Goal: Register for event/course

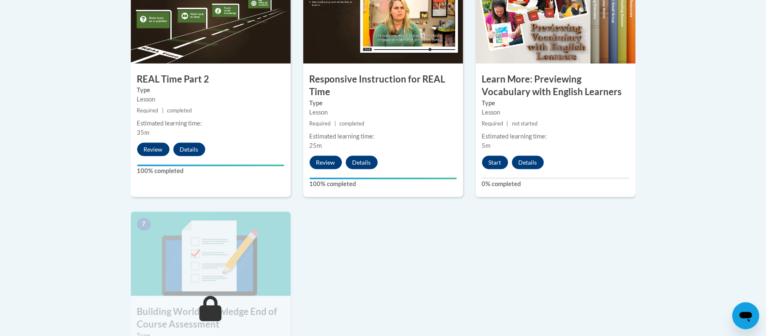
scroll to position [538, 0]
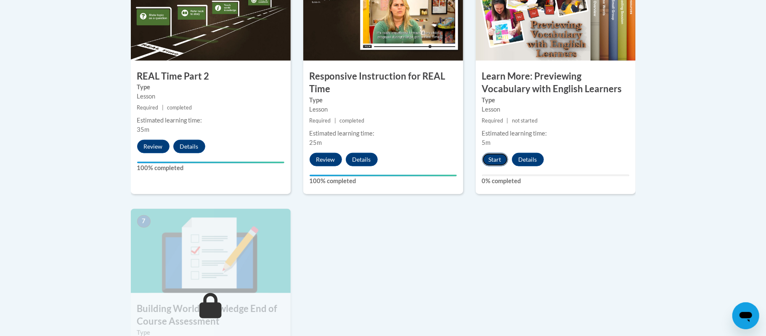
click at [490, 161] on button "Start" at bounding box center [495, 159] width 26 height 13
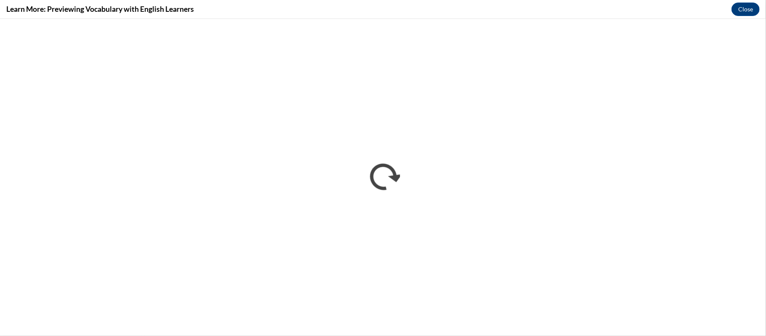
scroll to position [0, 0]
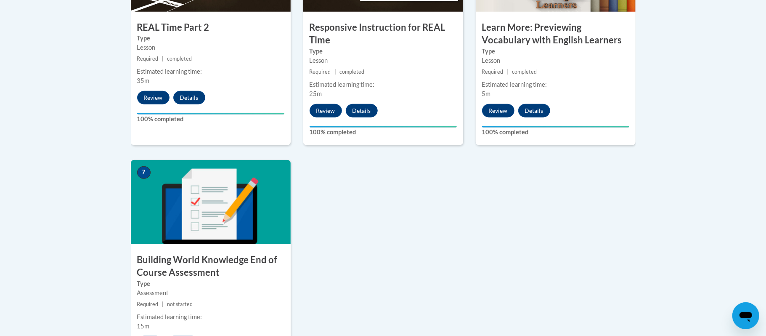
scroll to position [605, 0]
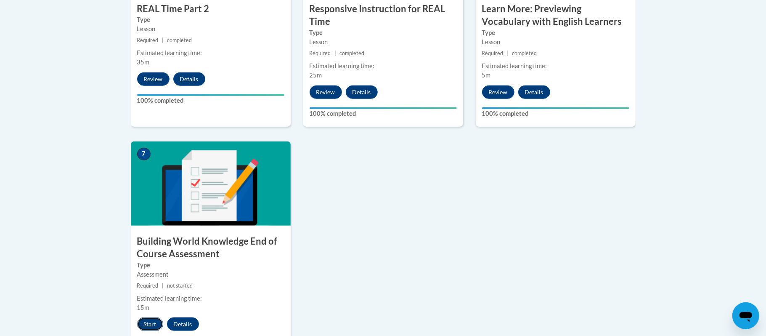
click at [149, 325] on button "Start" at bounding box center [150, 323] width 26 height 13
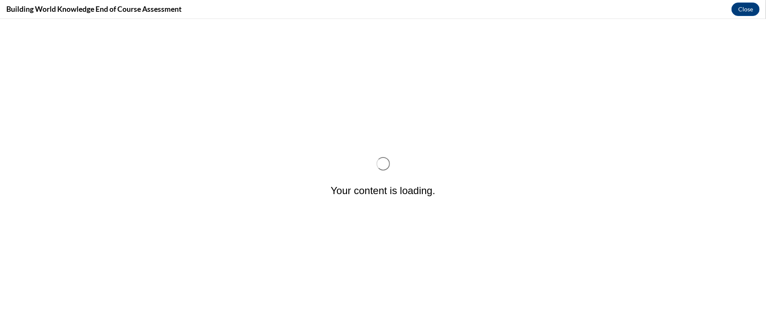
scroll to position [0, 0]
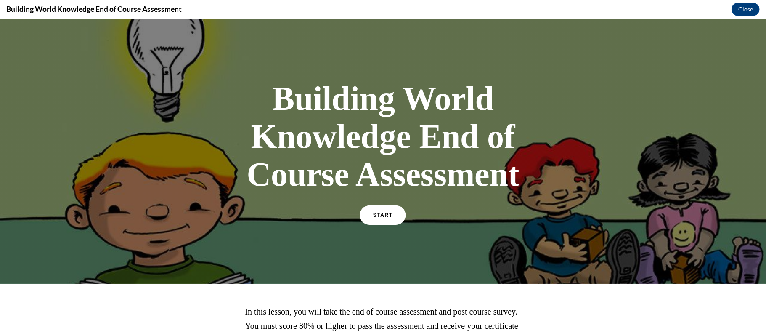
click at [390, 221] on link "START" at bounding box center [383, 214] width 46 height 19
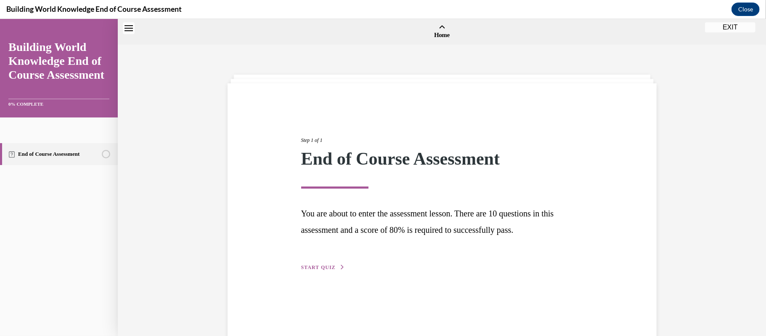
scroll to position [26, 0]
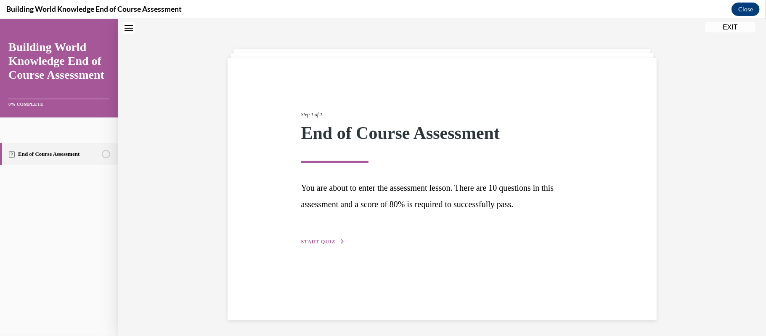
click at [327, 240] on span "START QUIZ" at bounding box center [318, 241] width 34 height 6
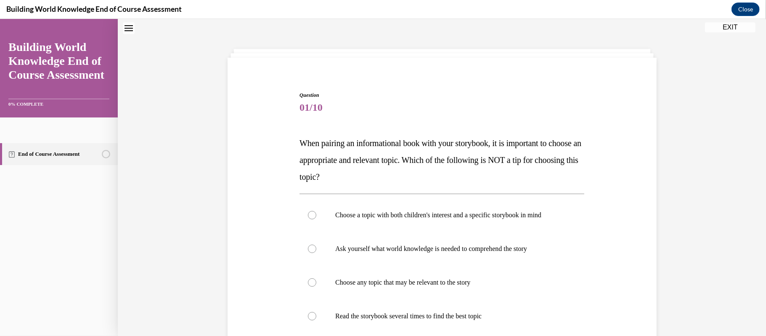
click at [684, 212] on div "Question 01/10 When pairing an informational book with your storybook, it is im…" at bounding box center [442, 269] width 648 height 501
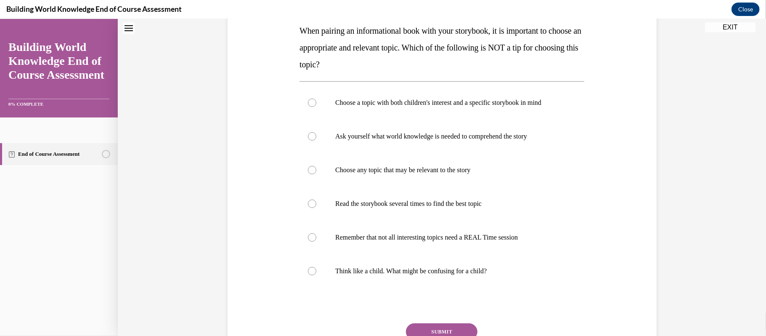
scroll to position [115, 0]
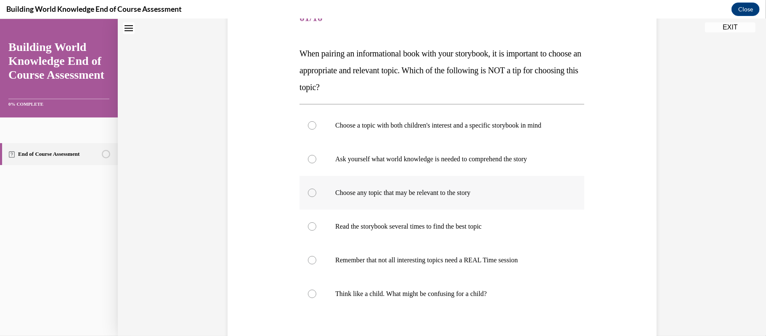
click at [317, 195] on label "Choose any topic that may be relevant to the story" at bounding box center [441, 192] width 285 height 34
click at [316, 195] on input "Choose any topic that may be relevant to the story" at bounding box center [312, 192] width 8 height 8
radio input "true"
click at [725, 203] on div "Question 01/10 When pairing an informational book with your storybook, it is im…" at bounding box center [442, 180] width 648 height 501
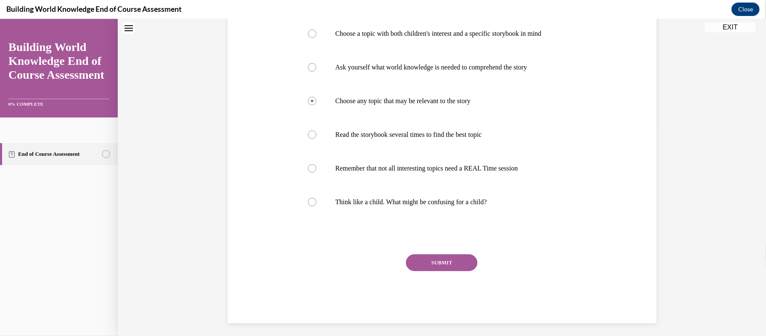
scroll to position [211, 0]
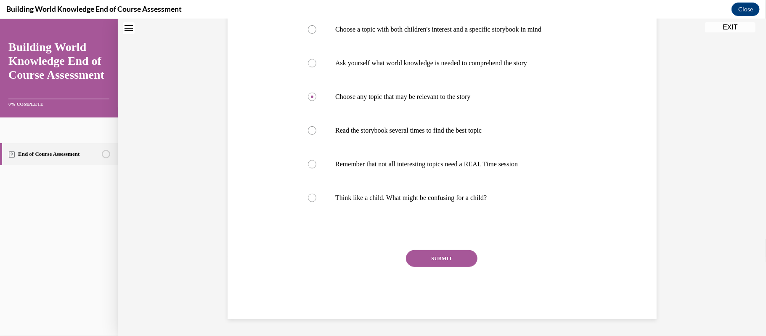
click at [447, 250] on button "SUBMIT" at bounding box center [441, 257] width 71 height 17
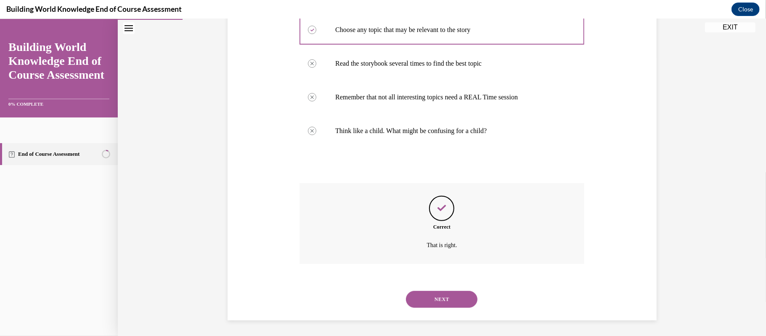
scroll to position [279, 0]
click at [466, 302] on button "NEXT" at bounding box center [441, 297] width 71 height 17
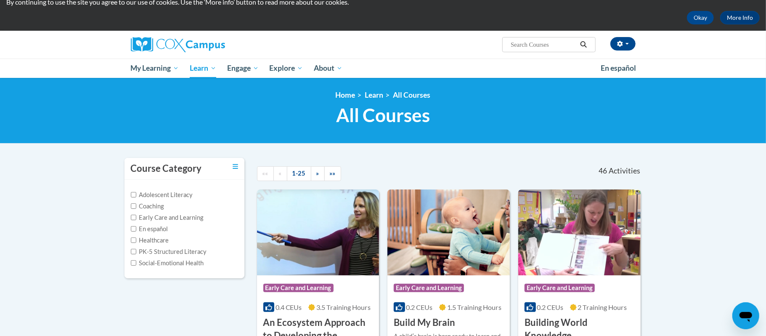
scroll to position [22, 0]
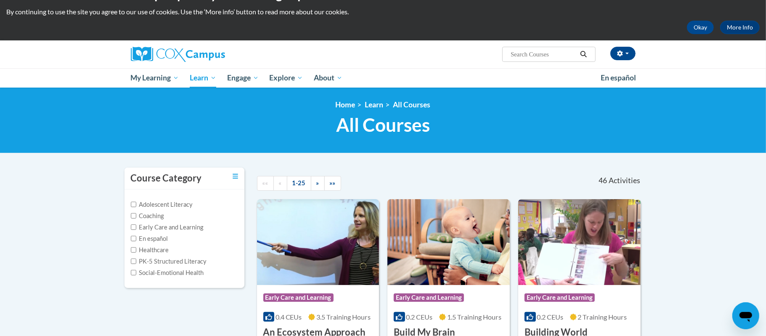
click at [555, 56] on input "Search..." at bounding box center [543, 54] width 67 height 10
type input "monitoring childrens progress in language and literacy in the early years"
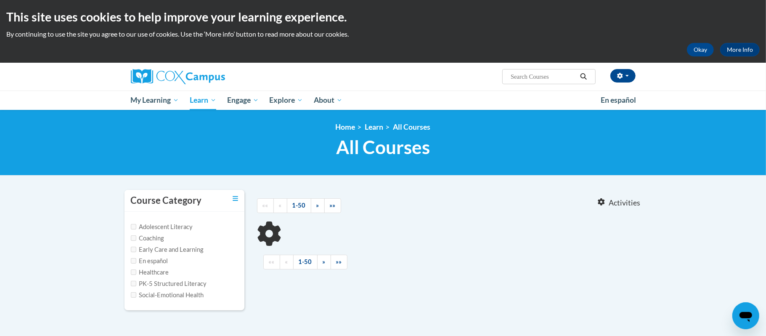
type input "monitoring childrens progress in language and literacy in the early years"
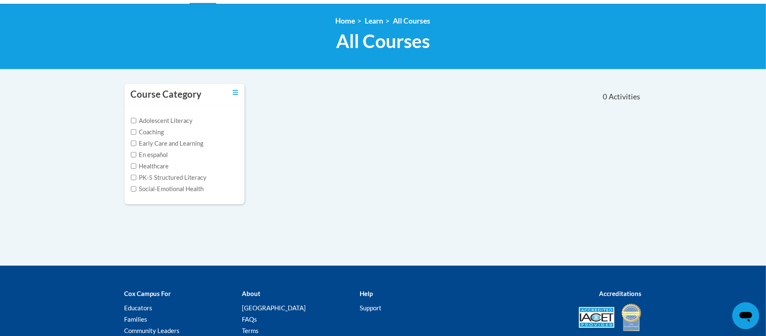
scroll to position [90, 0]
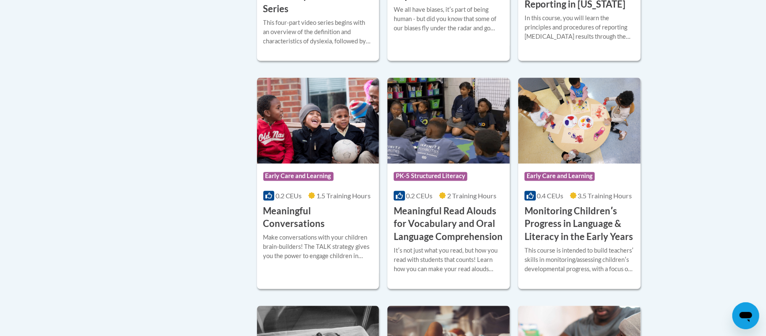
scroll to position [1323, 0]
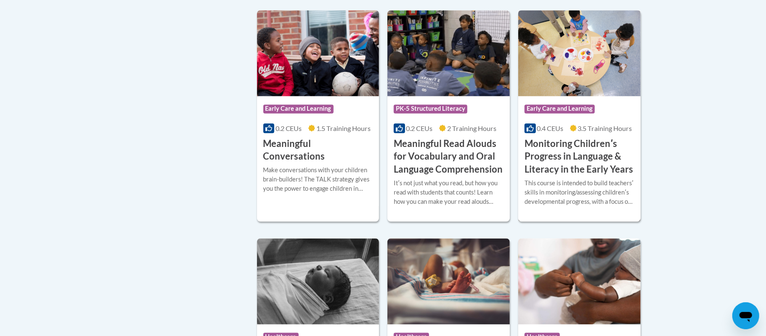
click at [578, 196] on div "This course is intended to build teachersʹ skills in monitoring/assessing child…" at bounding box center [579, 192] width 110 height 28
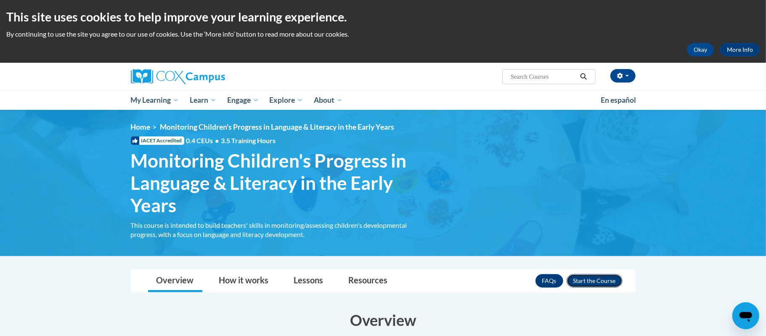
click at [599, 285] on button "Enroll" at bounding box center [594, 280] width 56 height 13
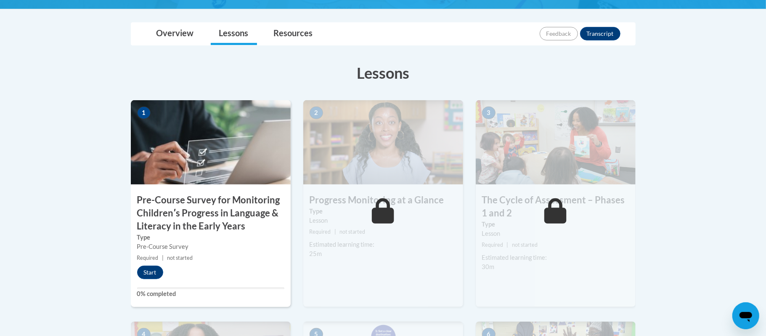
scroll to position [224, 0]
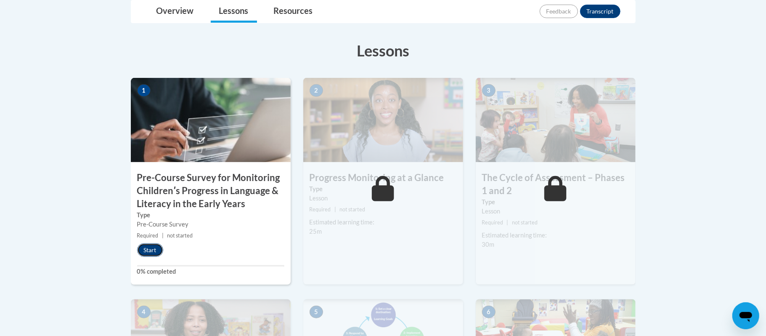
click at [146, 248] on button "Start" at bounding box center [150, 249] width 26 height 13
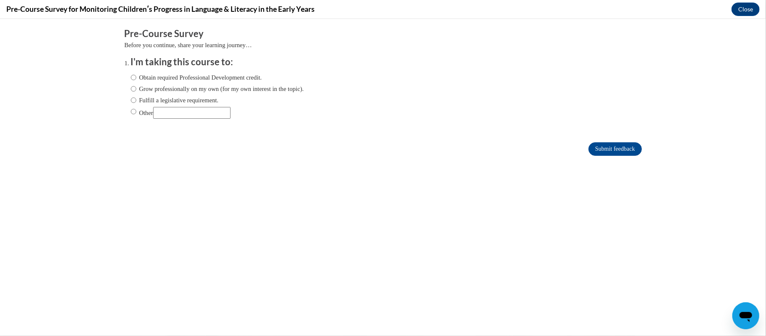
scroll to position [0, 0]
click at [132, 79] on input "Obtain required Professional Development credit." at bounding box center [133, 76] width 5 height 9
radio input "true"
click at [602, 152] on input "Submit feedback" at bounding box center [614, 148] width 53 height 13
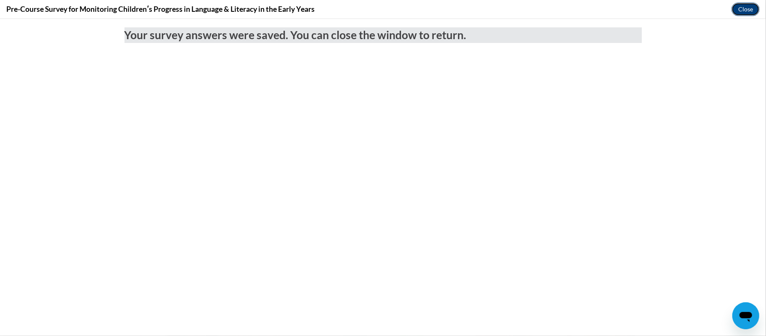
click at [743, 5] on button "Close" at bounding box center [745, 9] width 28 height 13
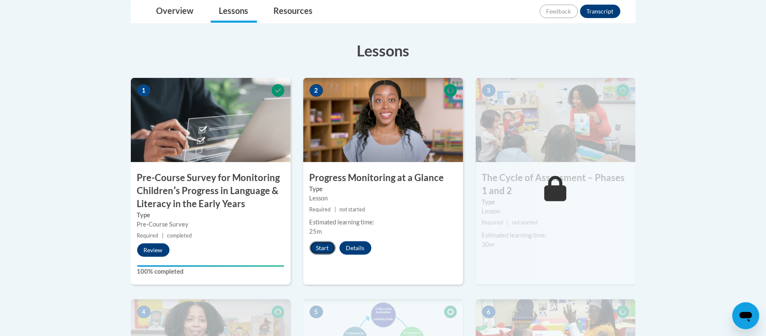
click at [325, 246] on button "Start" at bounding box center [322, 247] width 26 height 13
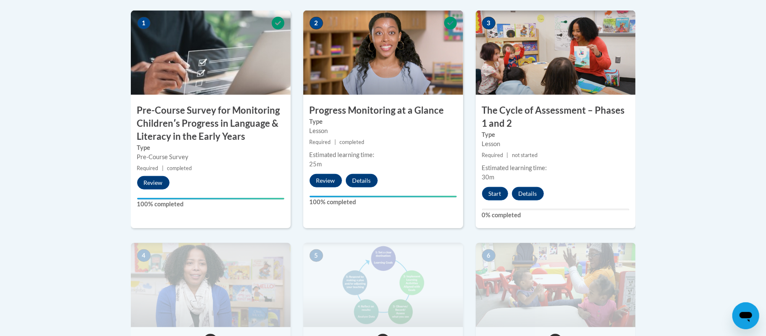
scroll to position [314, 0]
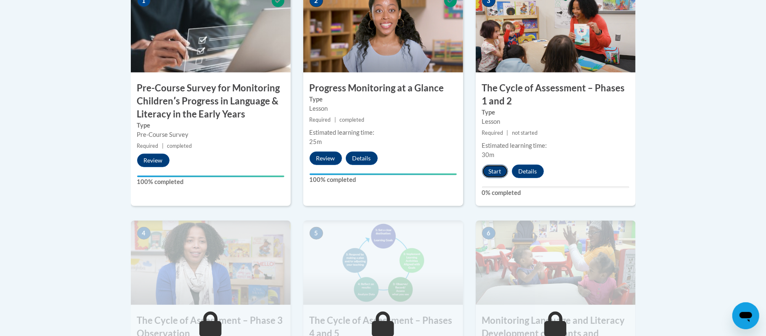
click at [490, 174] on button "Start" at bounding box center [495, 170] width 26 height 13
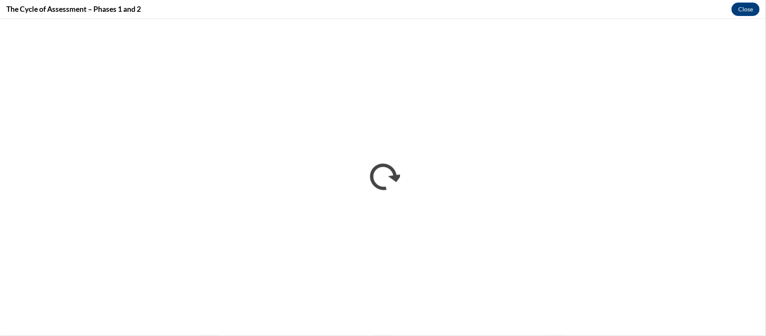
scroll to position [0, 0]
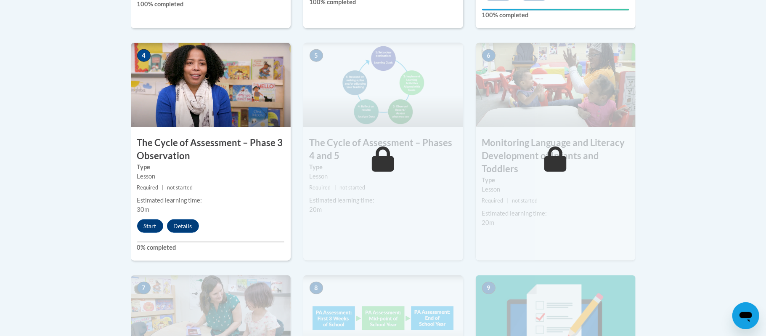
scroll to position [493, 0]
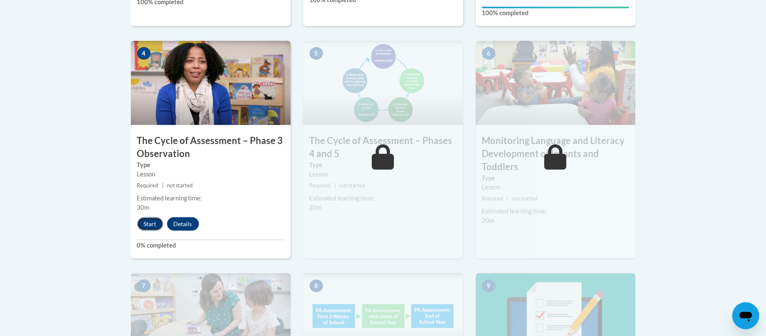
click at [143, 225] on button "Start" at bounding box center [150, 223] width 26 height 13
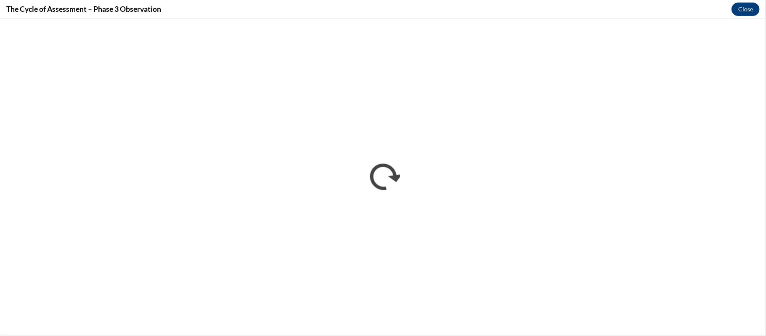
scroll to position [0, 0]
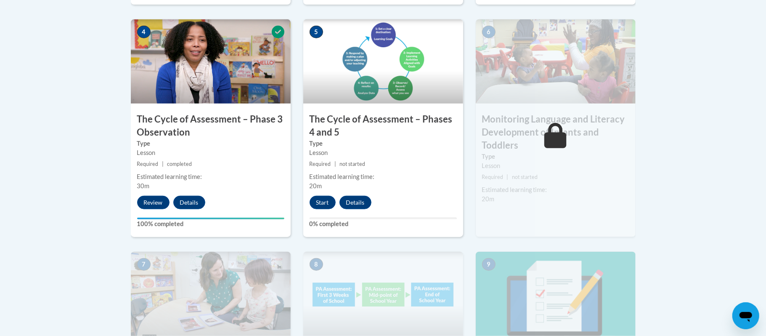
scroll to position [515, 0]
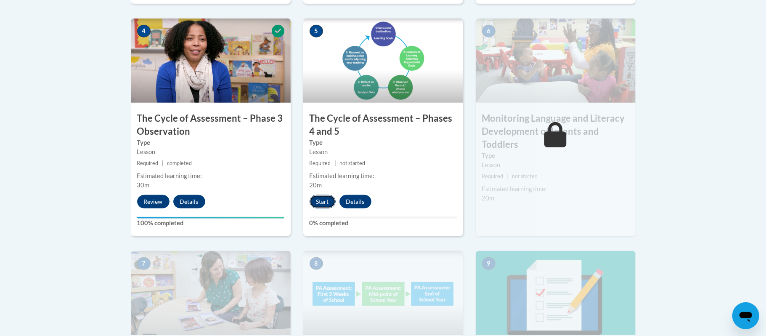
click at [315, 202] on button "Start" at bounding box center [322, 201] width 26 height 13
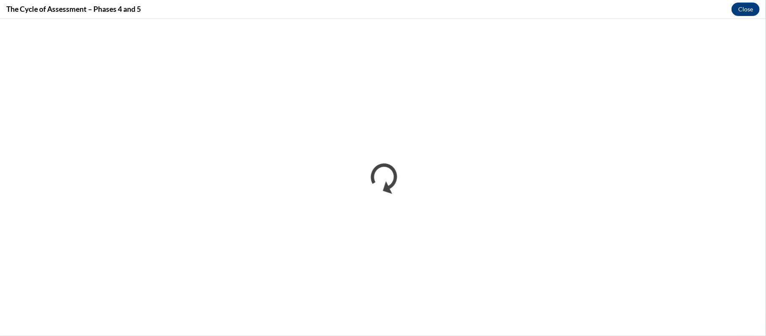
scroll to position [0, 0]
